Goal: Transaction & Acquisition: Purchase product/service

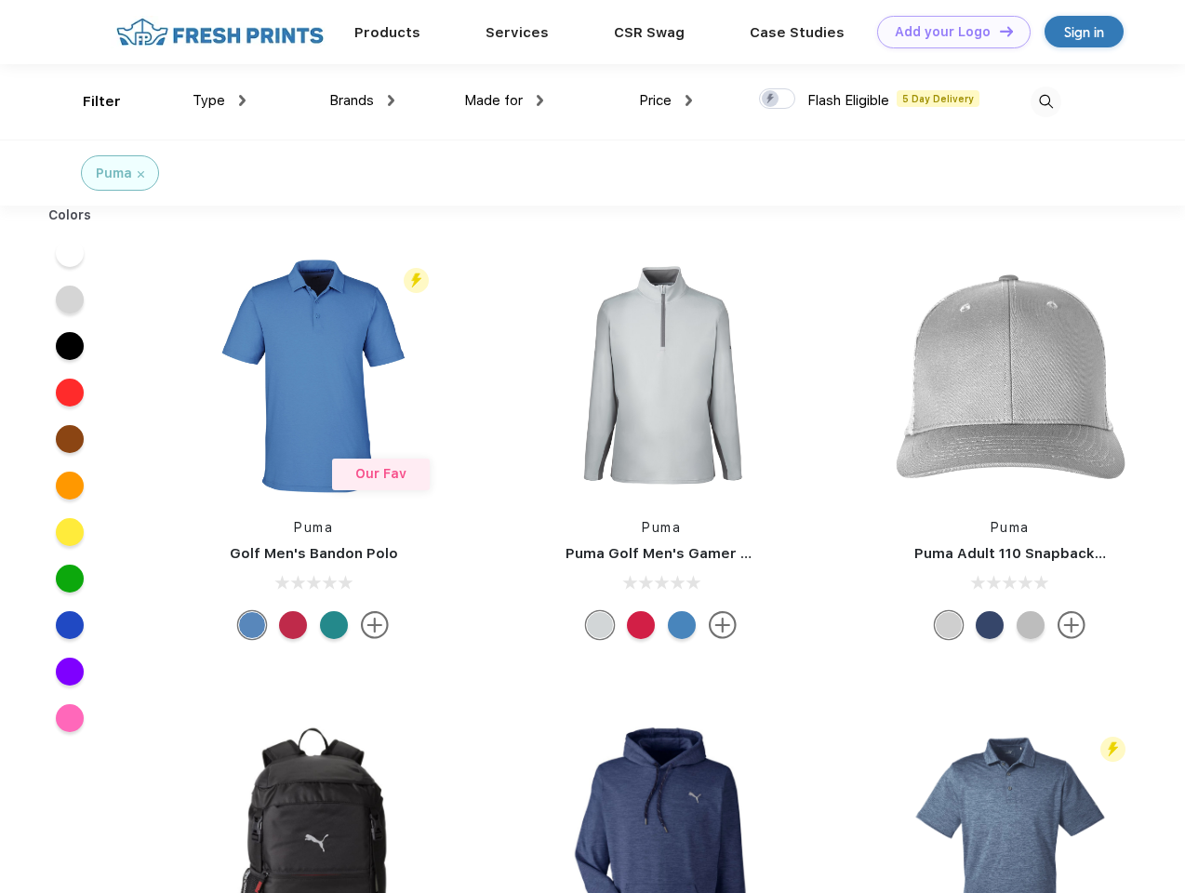
click at [947, 32] on link "Add your Logo Design Tool" at bounding box center [954, 32] width 154 height 33
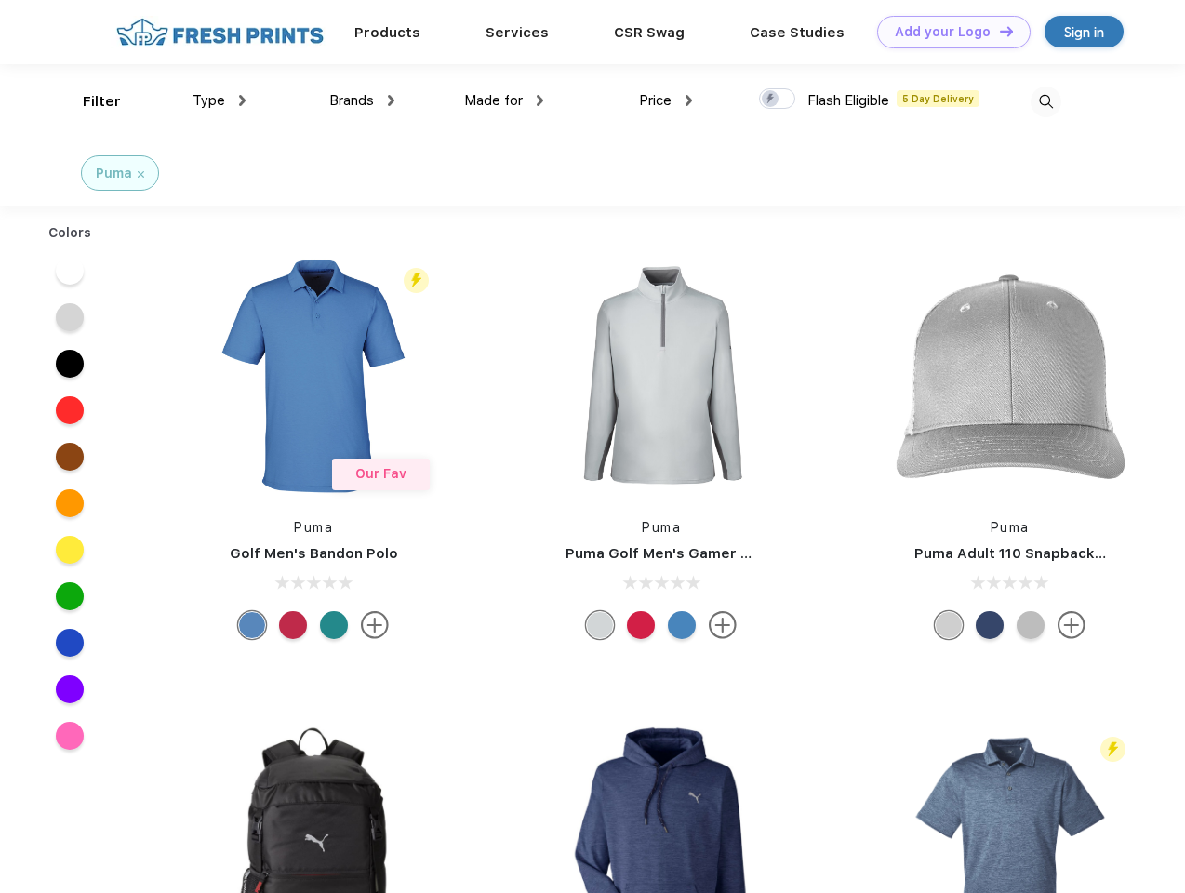
click at [0, 0] on div "Design Tool" at bounding box center [0, 0] width 0 height 0
click at [998, 31] on link "Add your Logo Design Tool" at bounding box center [954, 32] width 154 height 33
click at [89, 101] on div "Filter" at bounding box center [102, 101] width 38 height 21
click at [220, 100] on span "Type" at bounding box center [209, 100] width 33 height 17
click at [362, 100] on span "Brands" at bounding box center [351, 100] width 45 height 17
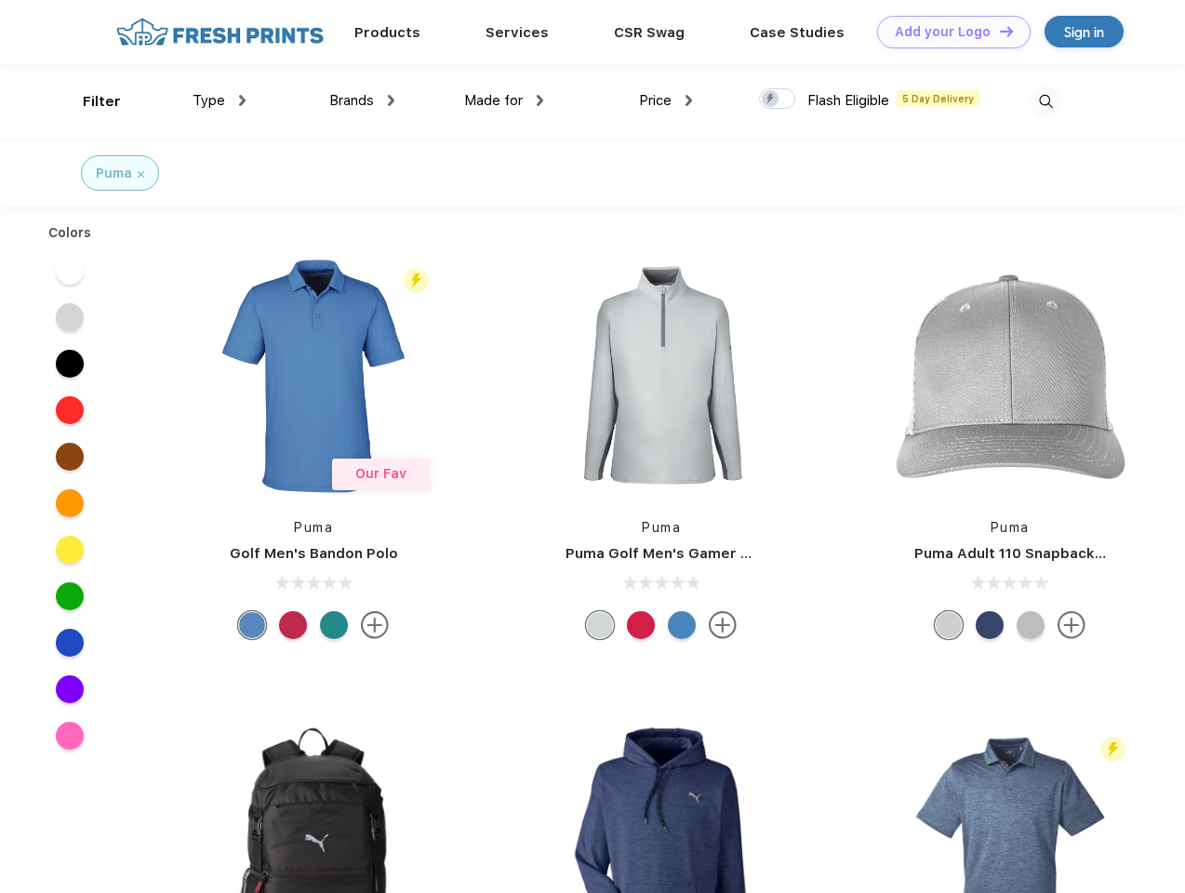
click at [504, 100] on span "Made for" at bounding box center [493, 100] width 59 height 17
click at [666, 100] on span "Price" at bounding box center [655, 100] width 33 height 17
click at [778, 100] on div at bounding box center [777, 98] width 36 height 20
click at [771, 100] on input "checkbox" at bounding box center [765, 93] width 12 height 12
click at [1046, 101] on img at bounding box center [1046, 102] width 31 height 31
